Goal: Transaction & Acquisition: Purchase product/service

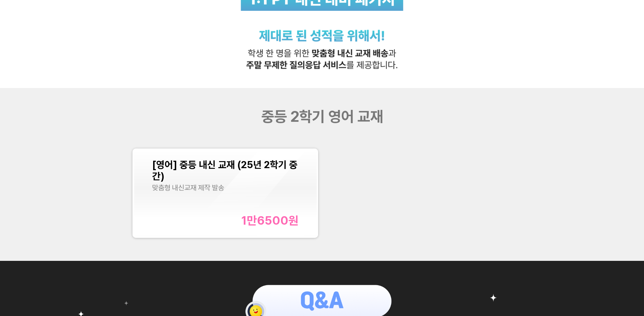
scroll to position [200, 0]
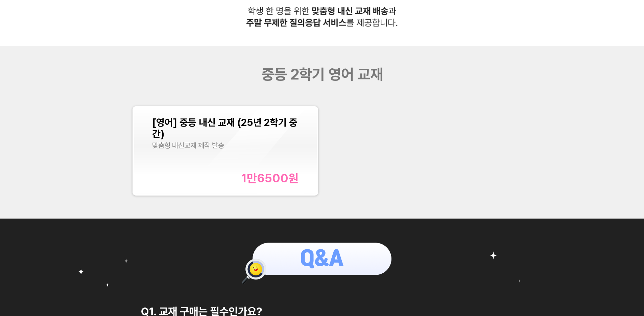
scroll to position [240, 0]
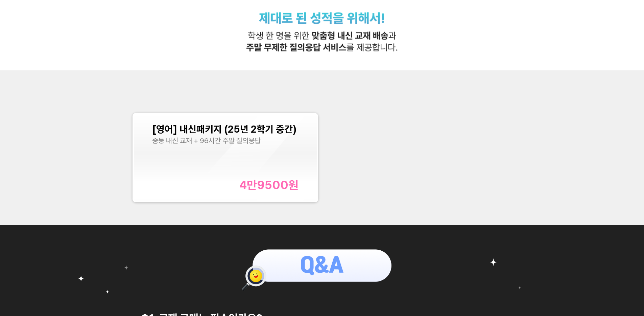
scroll to position [214, 0]
